Goal: Navigation & Orientation: Go to known website

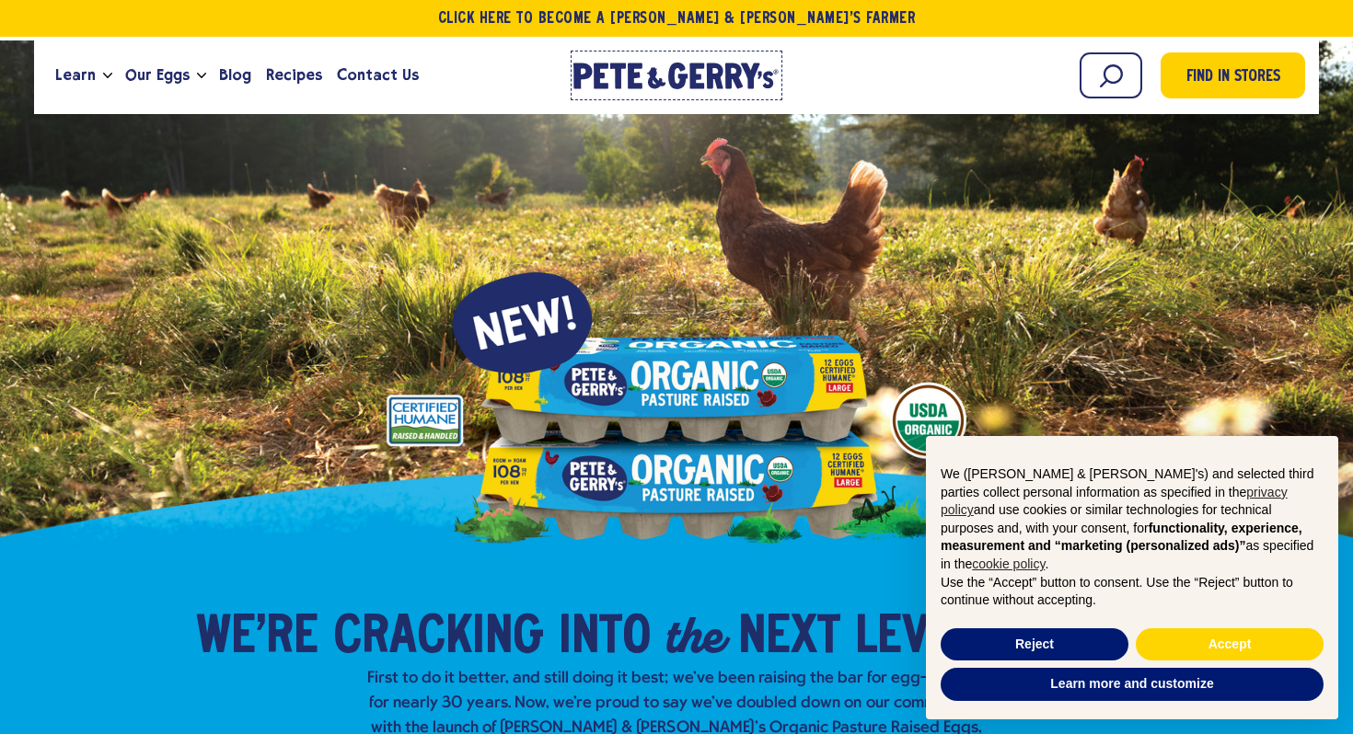
click at [665, 74] on icon "[PERSON_NAME] & [PERSON_NAME]'s Homepage" at bounding box center [676, 76] width 206 height 27
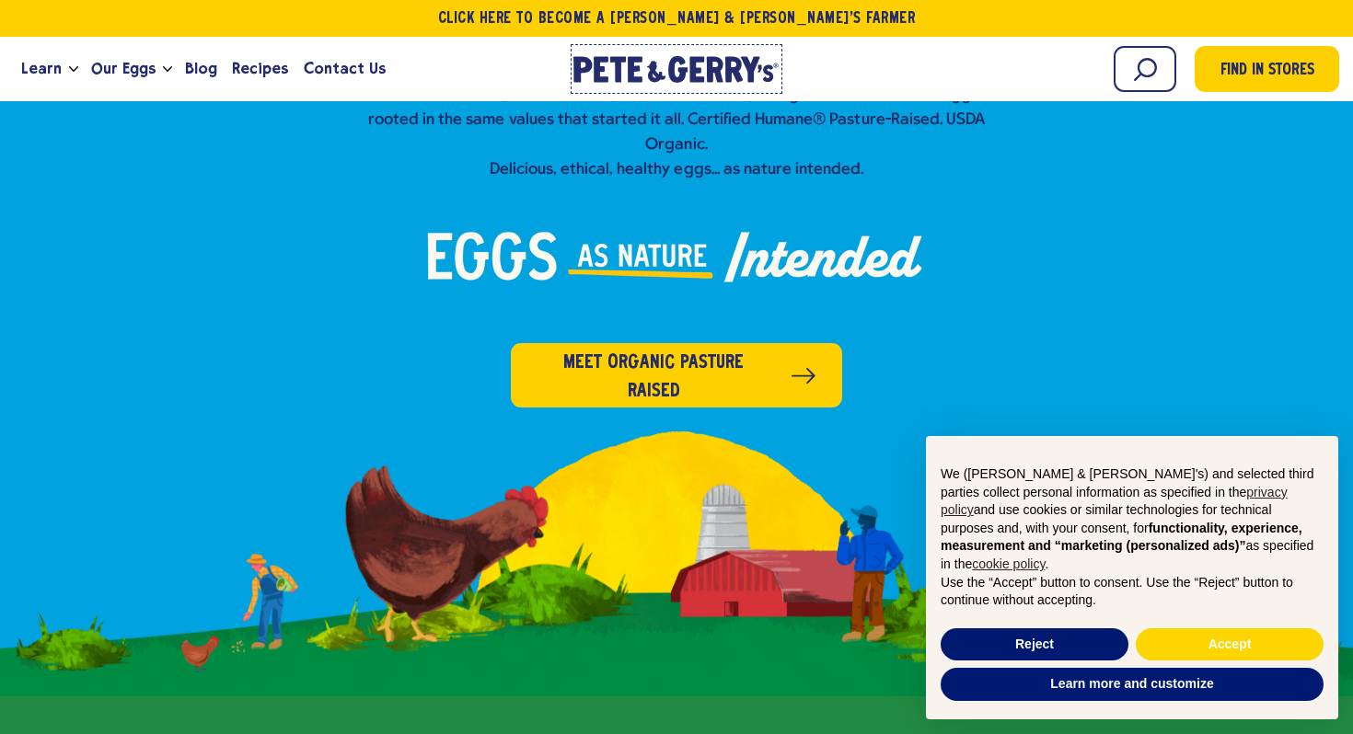
scroll to position [934, 0]
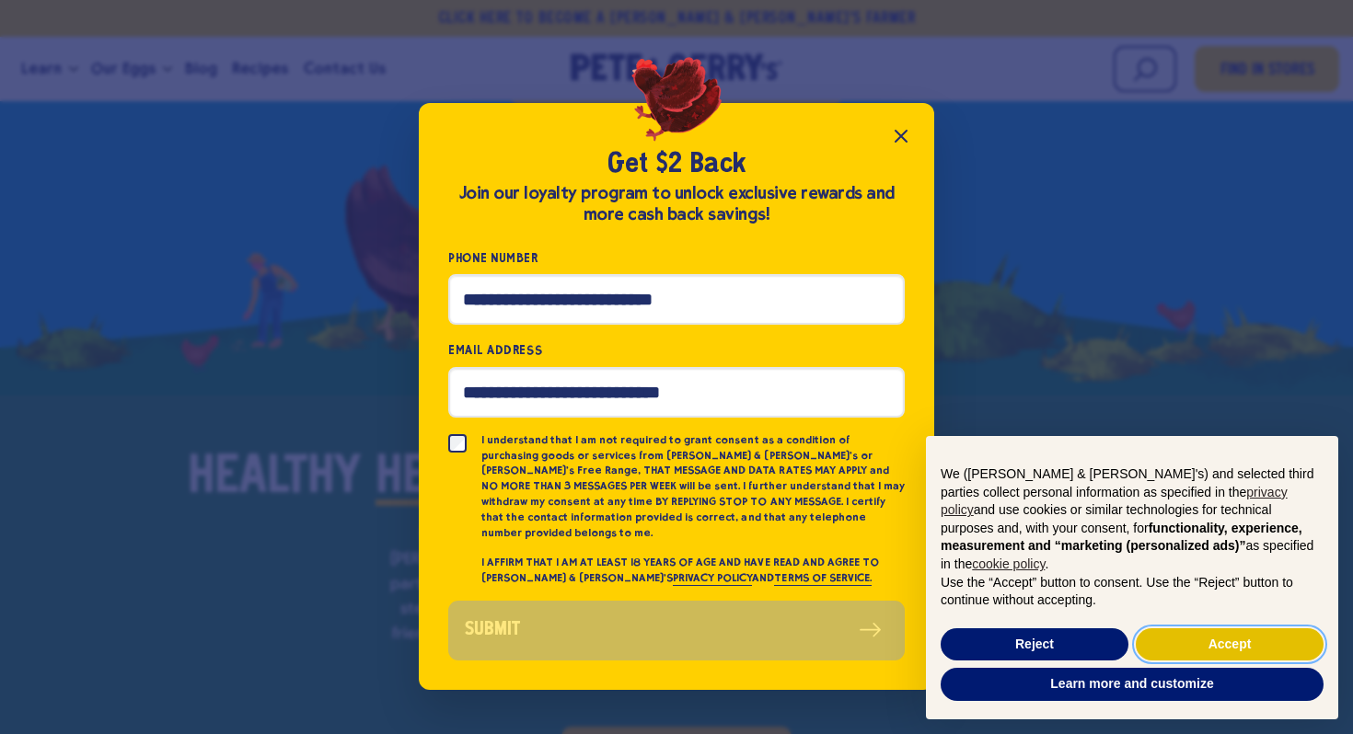
click at [1240, 643] on button "Accept" at bounding box center [1230, 645] width 188 height 33
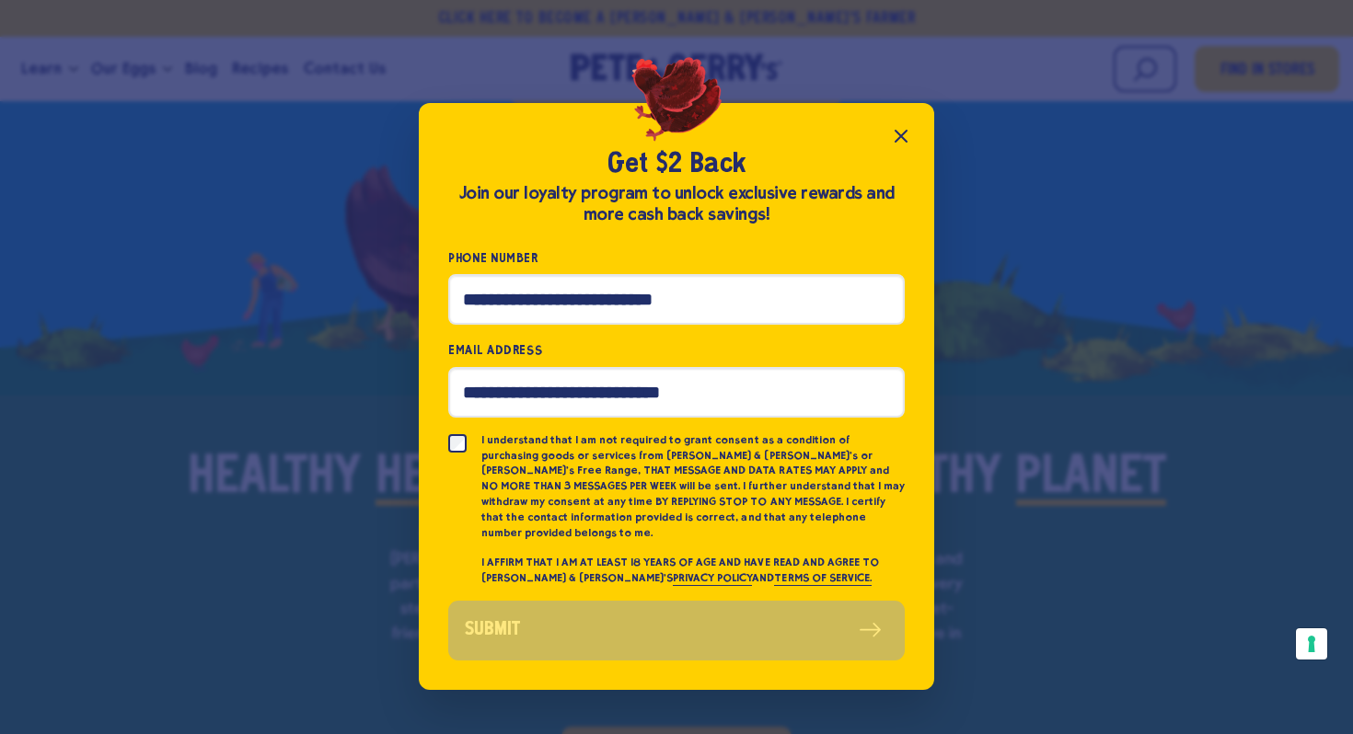
click at [897, 144] on icon "Close popup" at bounding box center [901, 136] width 22 height 22
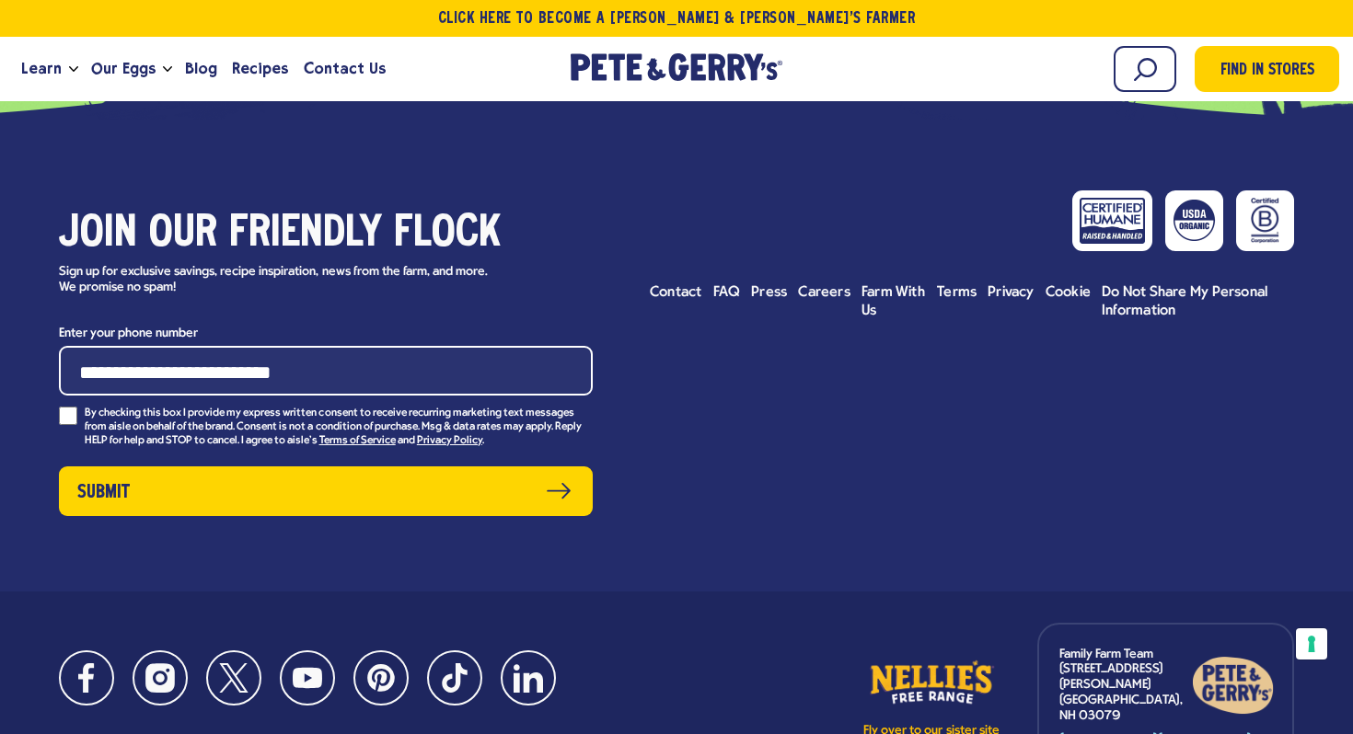
scroll to position [8998, 0]
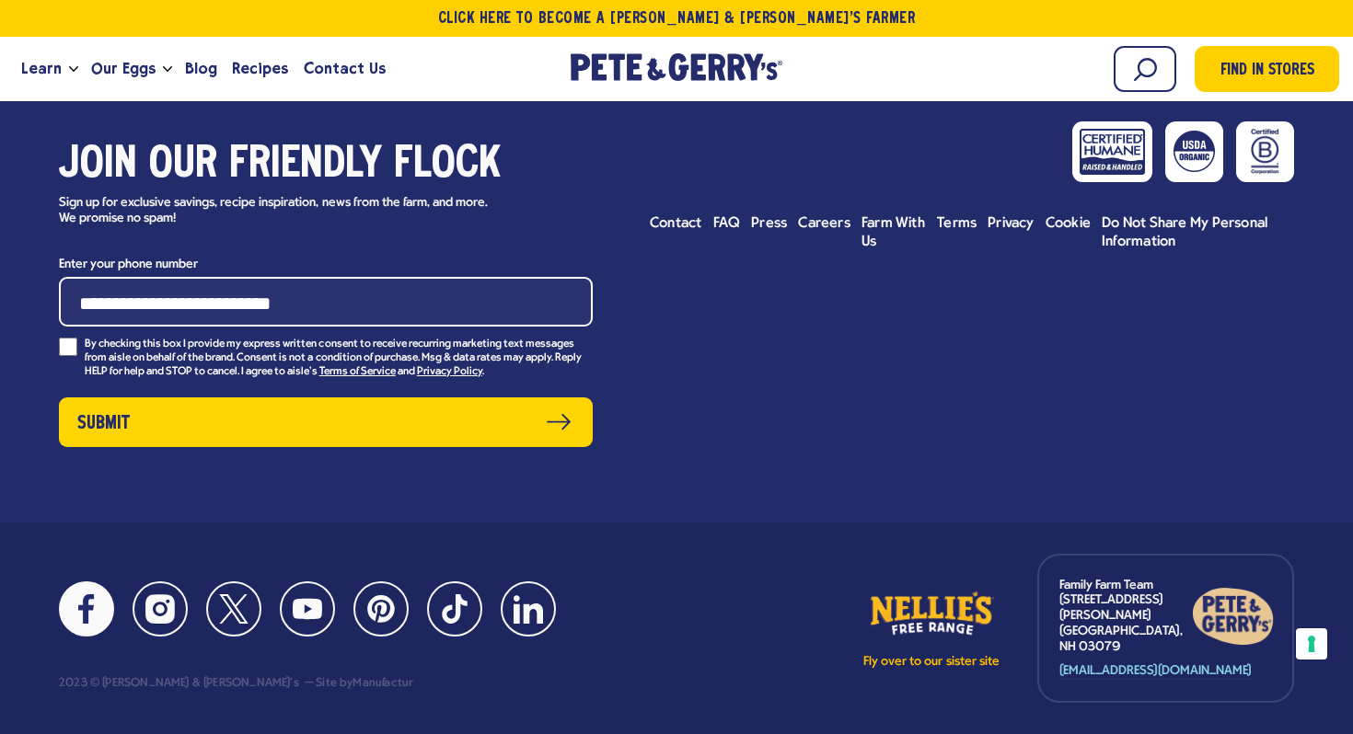
click at [98, 594] on icon at bounding box center [86, 608] width 29 height 29
